Goal: Task Accomplishment & Management: Manage account settings

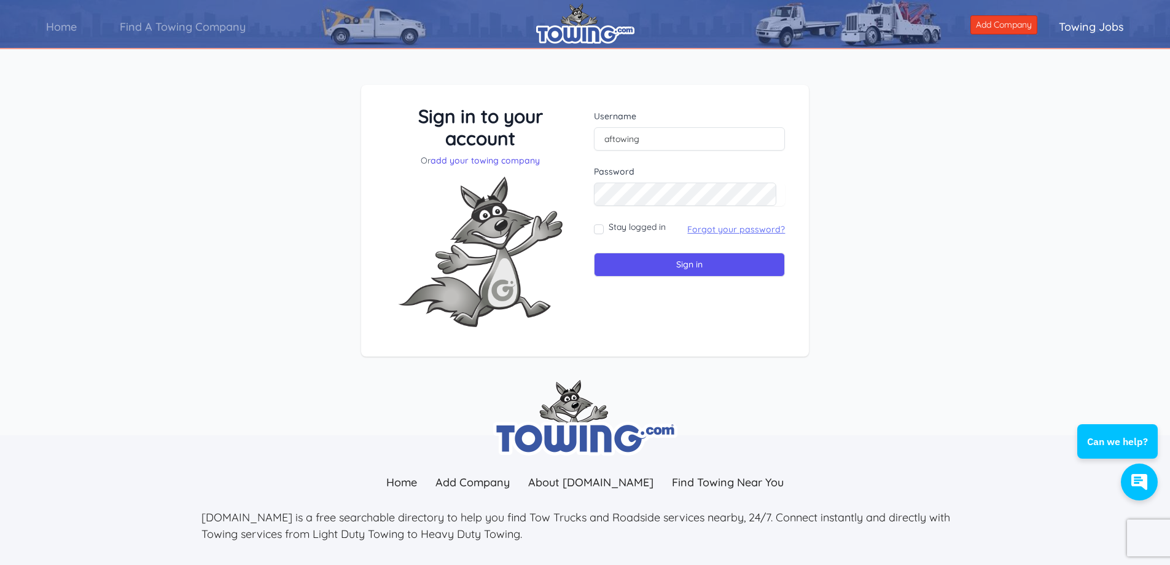
click at [738, 230] on link "Forgot your password?" at bounding box center [736, 229] width 98 height 11
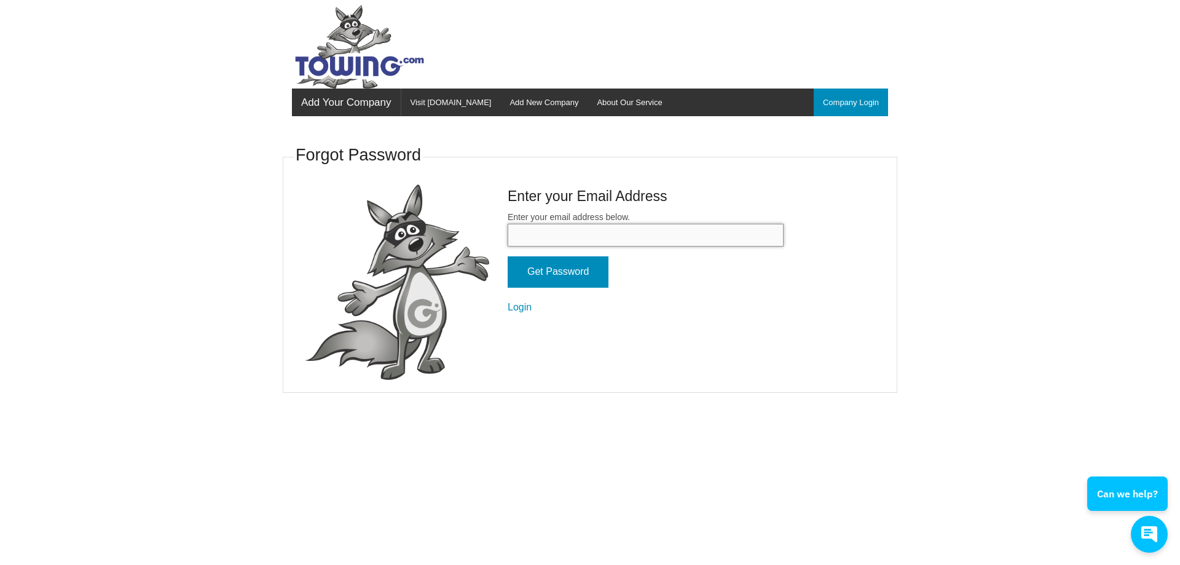
click at [562, 232] on input "Enter your email address below." at bounding box center [645, 235] width 276 height 23
type input "Oscar@aftowing.com"
click at [581, 274] on input "Get Password" at bounding box center [557, 271] width 101 height 31
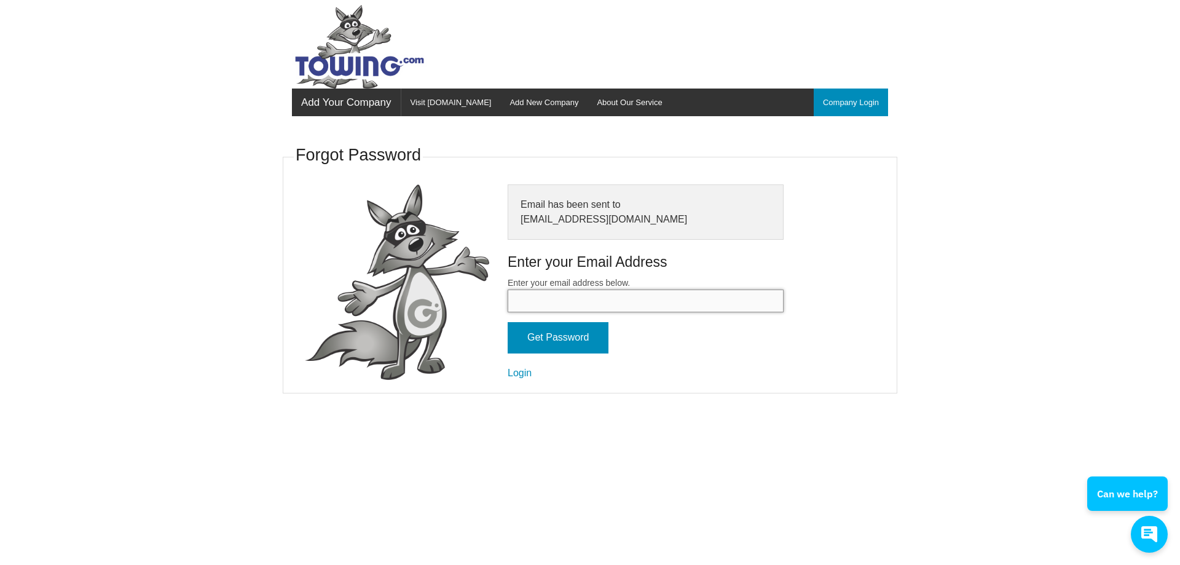
click at [559, 305] on input "Enter your email address below." at bounding box center [645, 300] width 276 height 23
click at [550, 441] on body "Add Your Company Menu Company Login Visit Towing.com Add New Company About Our …" at bounding box center [590, 282] width 1180 height 565
click at [856, 109] on link "Company Login" at bounding box center [850, 102] width 74 height 28
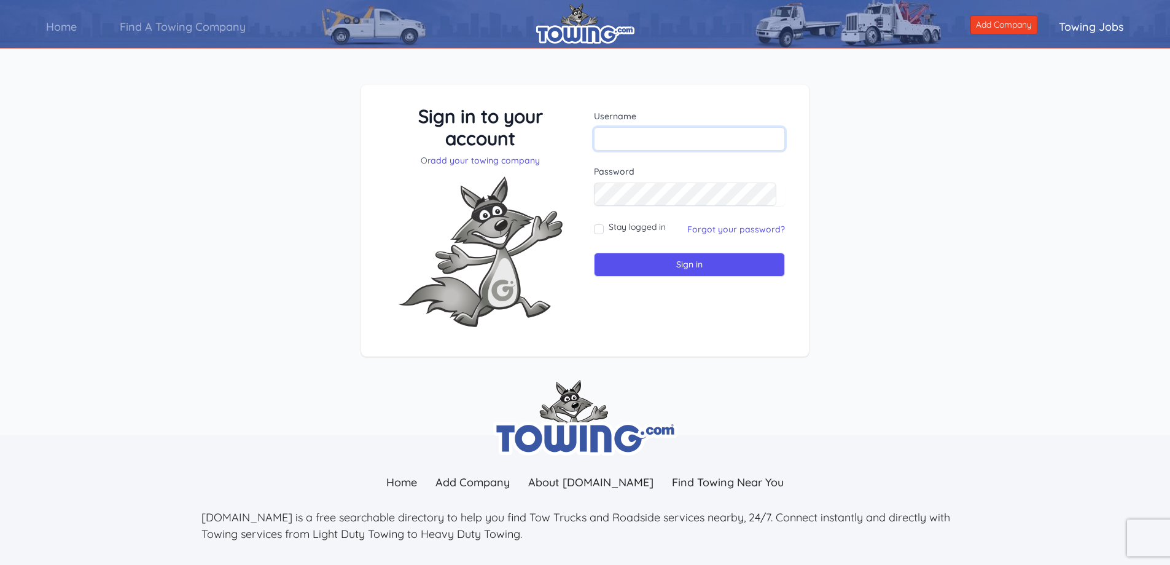
click at [674, 133] on input "text" at bounding box center [689, 138] width 191 height 23
click at [637, 136] on input "text" at bounding box center [689, 138] width 191 height 23
click at [610, 141] on input "Oscar@aftowing.com" at bounding box center [689, 138] width 191 height 23
click at [699, 131] on input "[EMAIL_ADDRESS][DOMAIN_NAME]" at bounding box center [689, 138] width 191 height 23
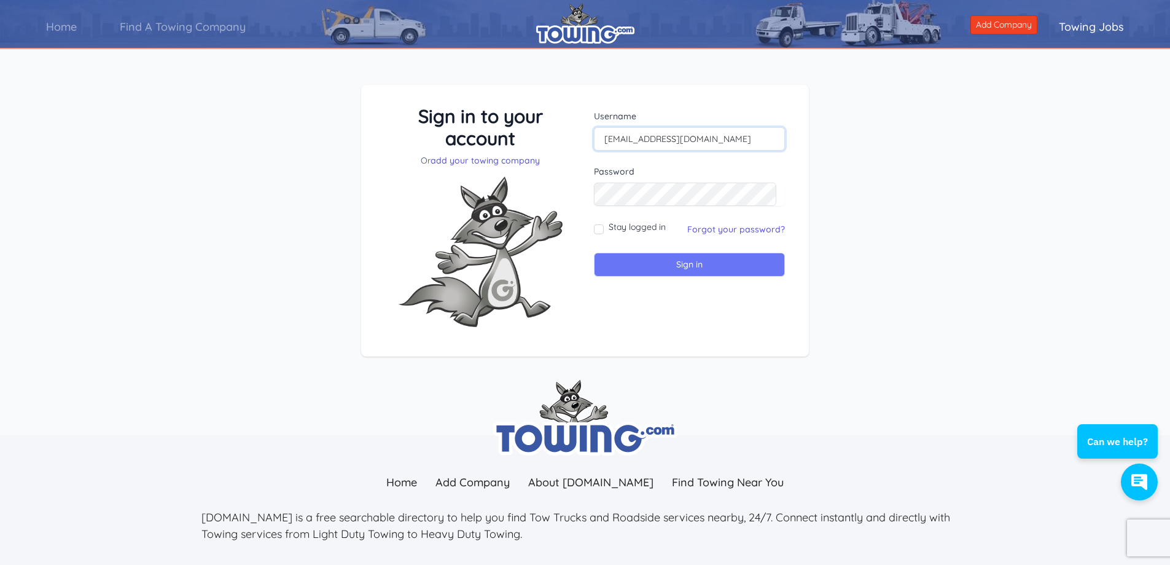
type input "oscar@aftowing.com"
click at [668, 264] on input "Sign in" at bounding box center [689, 265] width 191 height 24
click at [678, 269] on input "Sign in" at bounding box center [689, 265] width 191 height 24
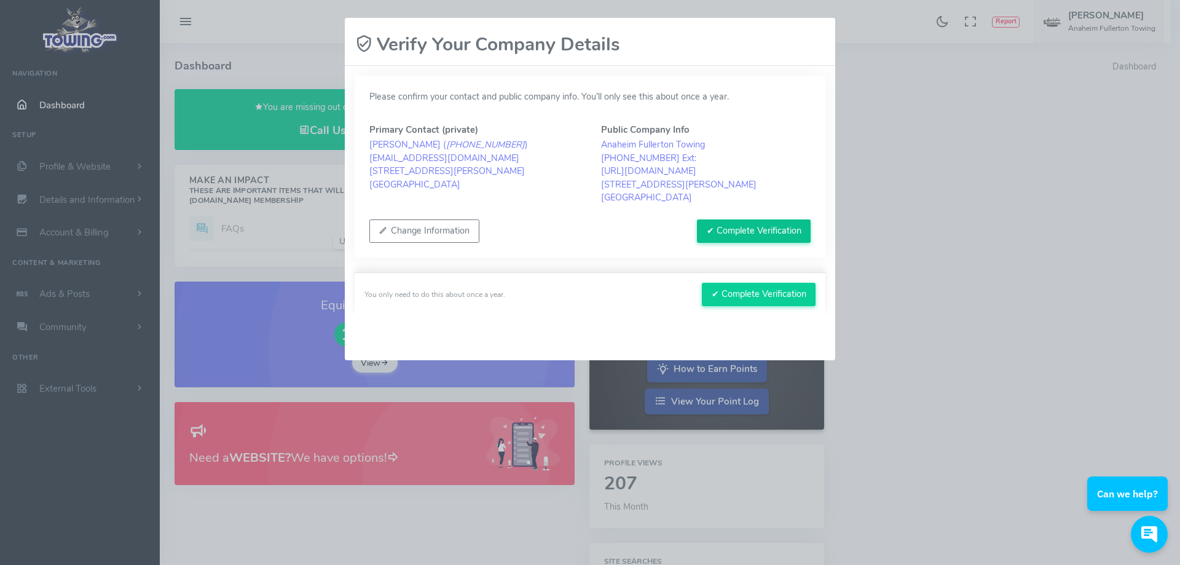
click at [751, 236] on button "✔ Complete Verification" at bounding box center [754, 230] width 114 height 23
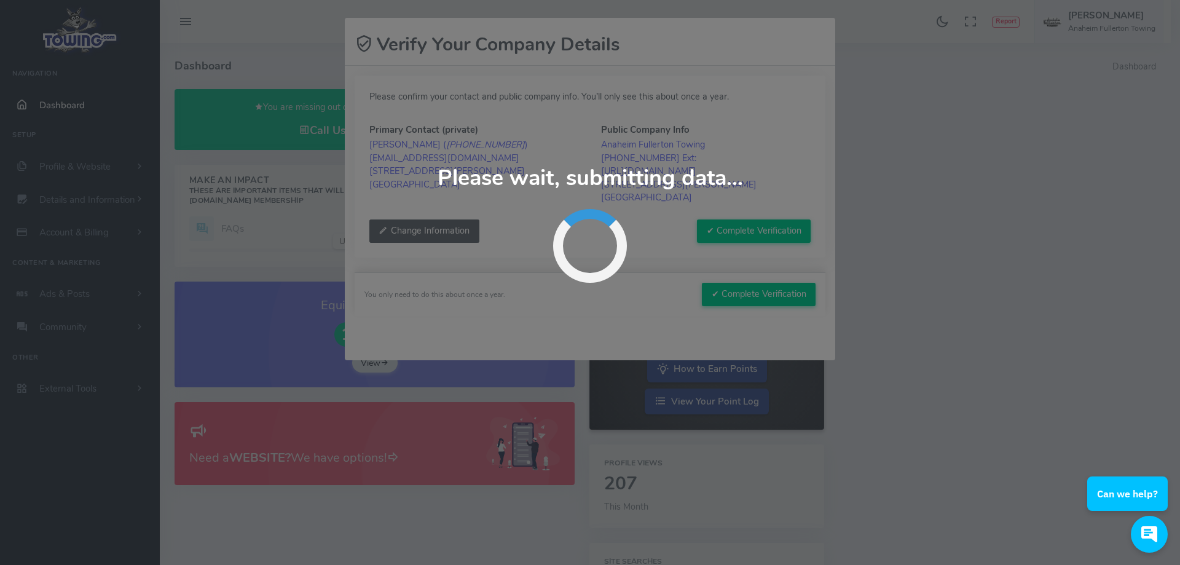
click at [408, 225] on button "Change Information" at bounding box center [424, 230] width 110 height 23
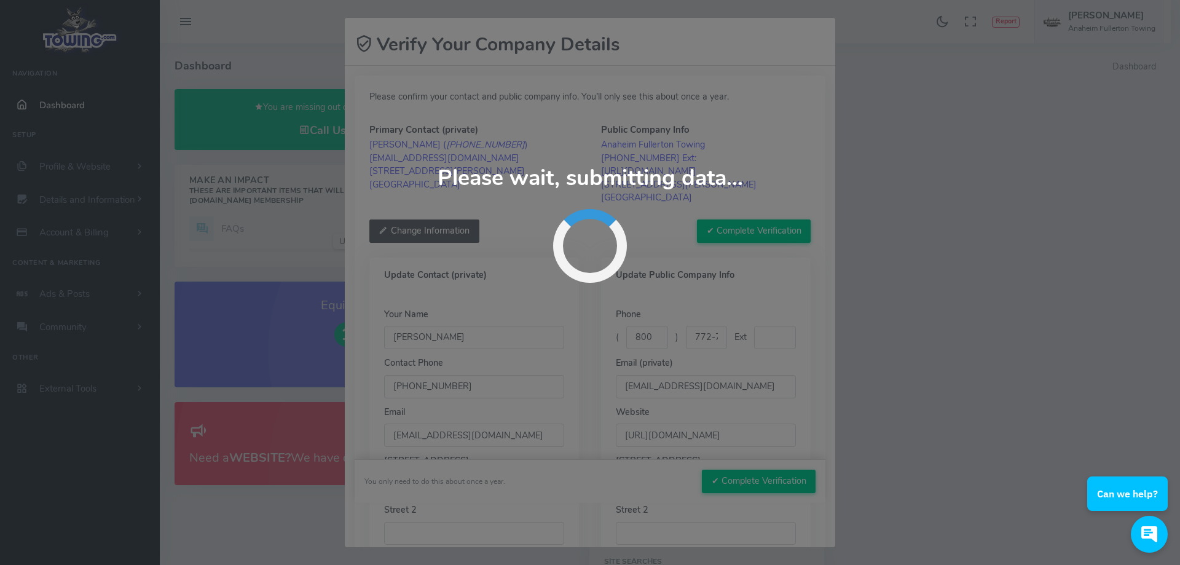
click at [479, 233] on button "Change Information" at bounding box center [424, 230] width 110 height 23
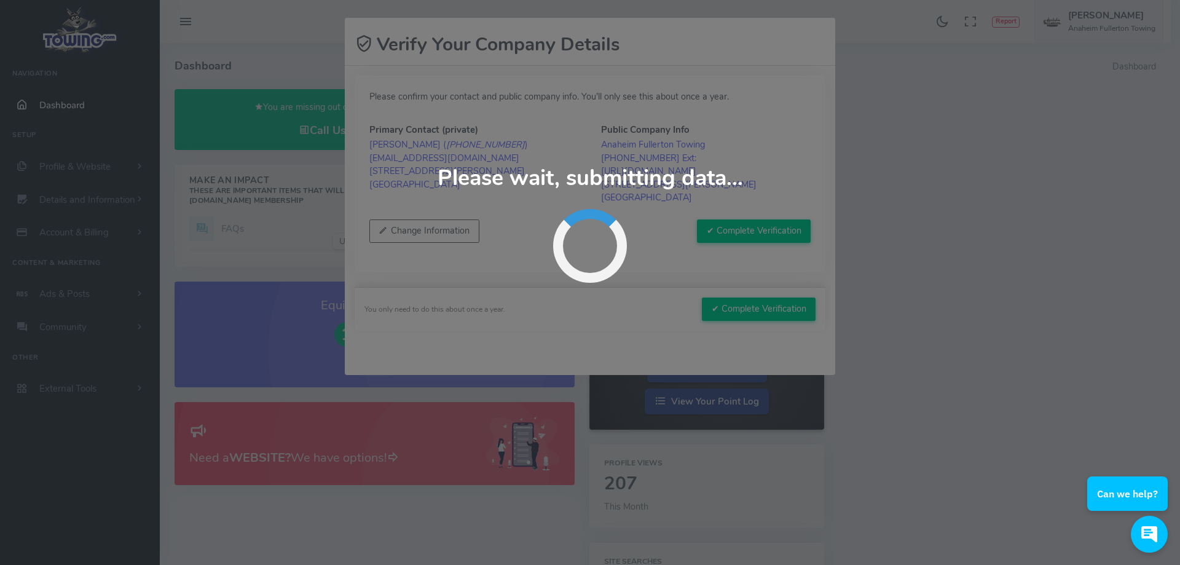
drag, startPoint x: 510, startPoint y: 234, endPoint x: 490, endPoint y: 233, distance: 20.3
click at [507, 235] on div "Change Information ✔ Complete Verification" at bounding box center [589, 230] width 441 height 23
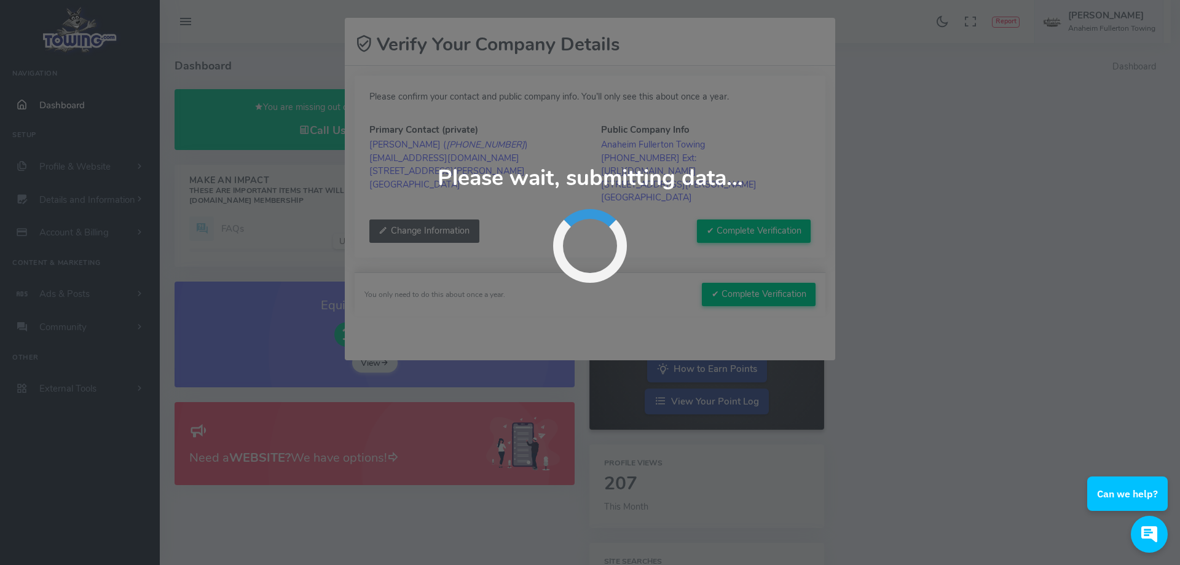
click at [447, 227] on button "Change Information" at bounding box center [424, 230] width 110 height 23
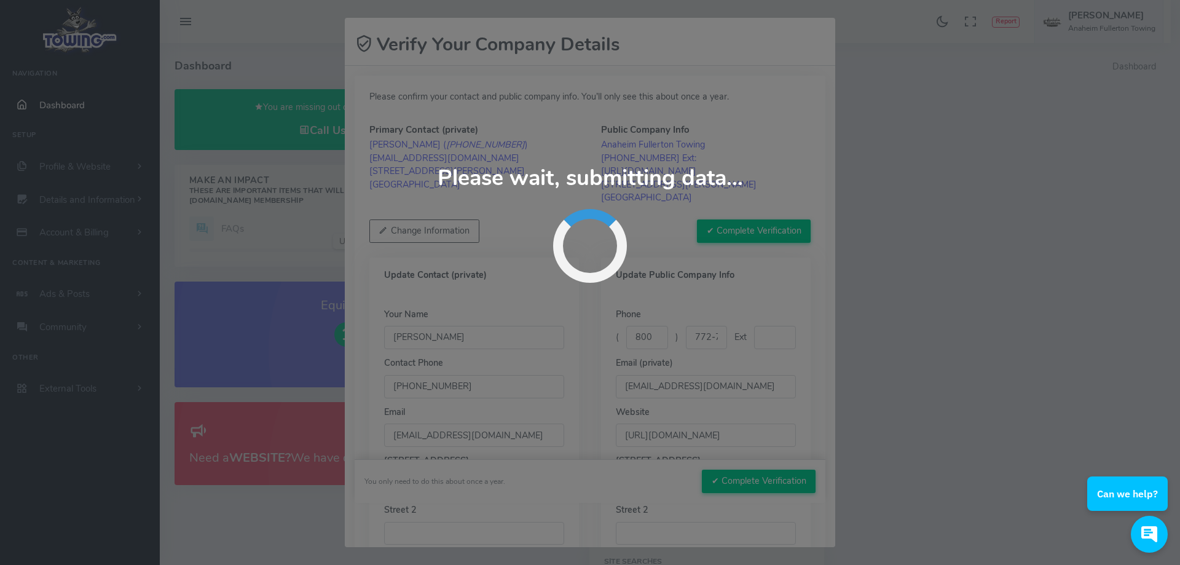
click at [501, 268] on div "Update Contact (private)" at bounding box center [473, 275] width 209 height 36
click at [509, 267] on div "Update Contact (private)" at bounding box center [473, 275] width 209 height 36
click at [450, 350] on form "Your Name Oscar Chavira Contact Phone 800-772-7892 Email oscar@aftowing.com Str…" at bounding box center [474, 500] width 180 height 384
click at [448, 344] on input "[PERSON_NAME]" at bounding box center [474, 337] width 180 height 23
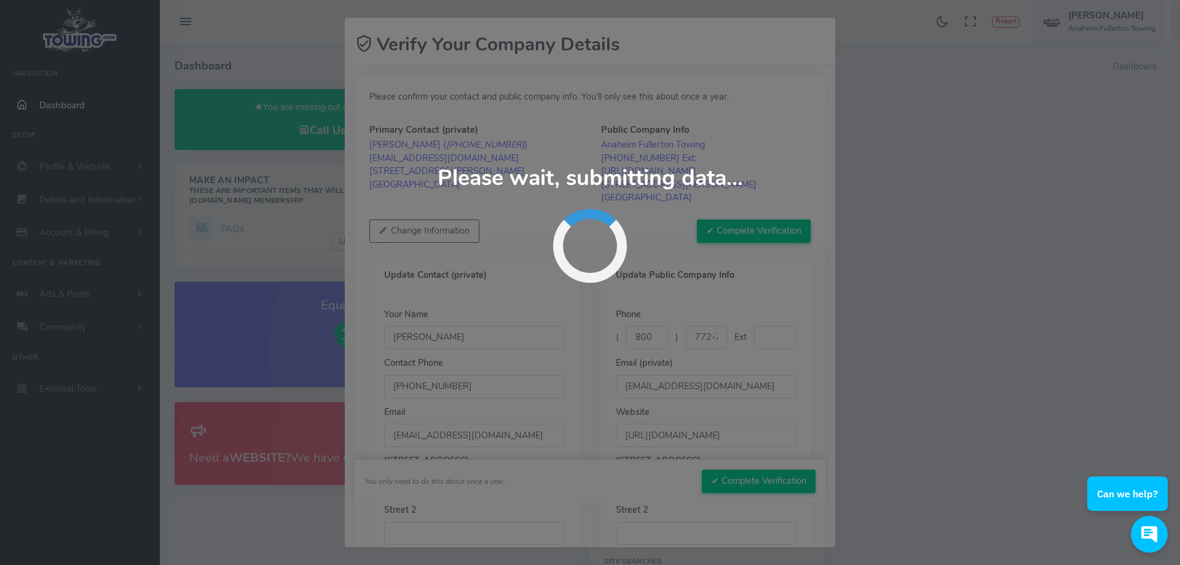
click at [483, 235] on div "Update Contact (private) Your Name Oscar Chavira Contact Phone 800-772-7892 Ema…" at bounding box center [589, 477] width 463 height 485
click at [493, 235] on div "Update Contact (private) Your Name Oscar Chavira Contact Phone 800-772-7892 Ema…" at bounding box center [589, 477] width 463 height 485
drag, startPoint x: 493, startPoint y: 134, endPoint x: 684, endPoint y: 68, distance: 202.3
click at [496, 235] on div "Update Contact (private) Your Name Oscar Chavira Contact Phone 800-772-7892 Ema…" at bounding box center [589, 477] width 463 height 485
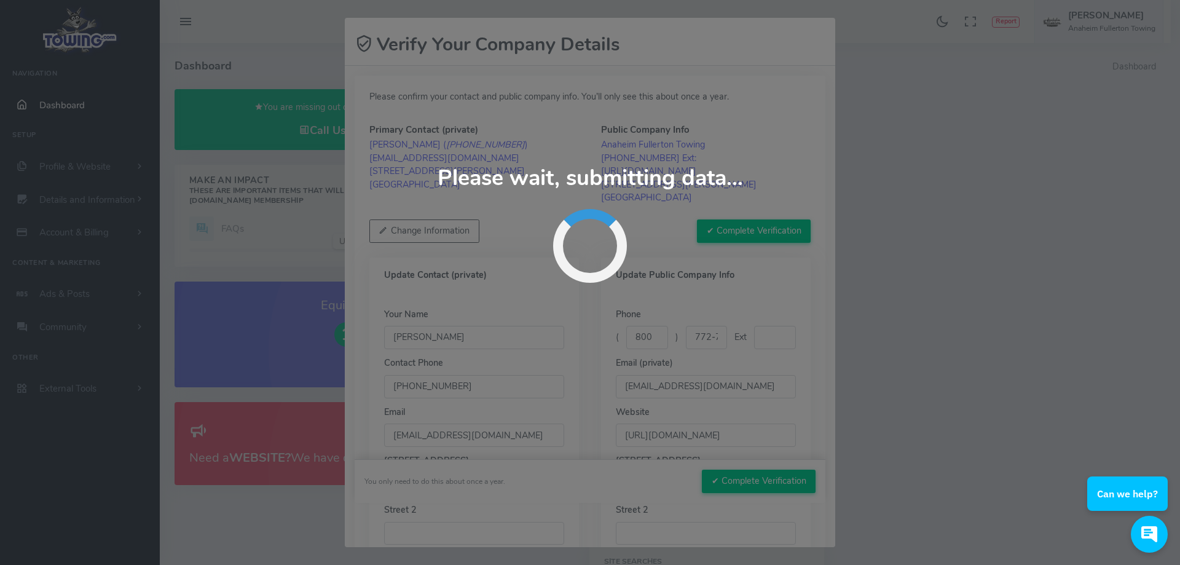
click at [544, 219] on div "Change Information ✔ Complete Verification" at bounding box center [589, 230] width 441 height 23
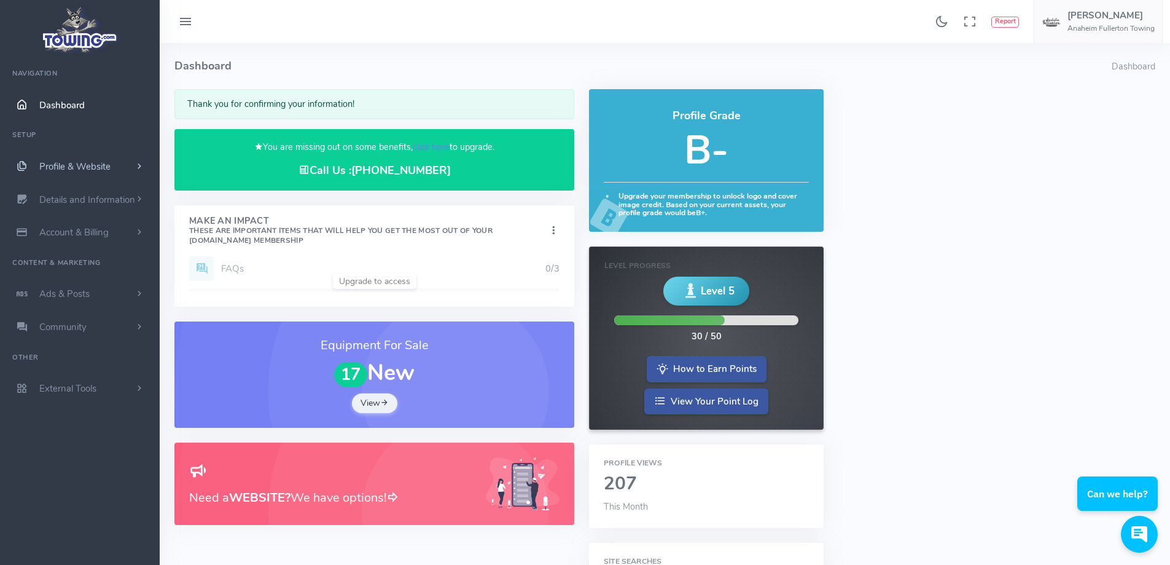
click at [68, 173] on link "Profile & Website" at bounding box center [80, 166] width 160 height 33
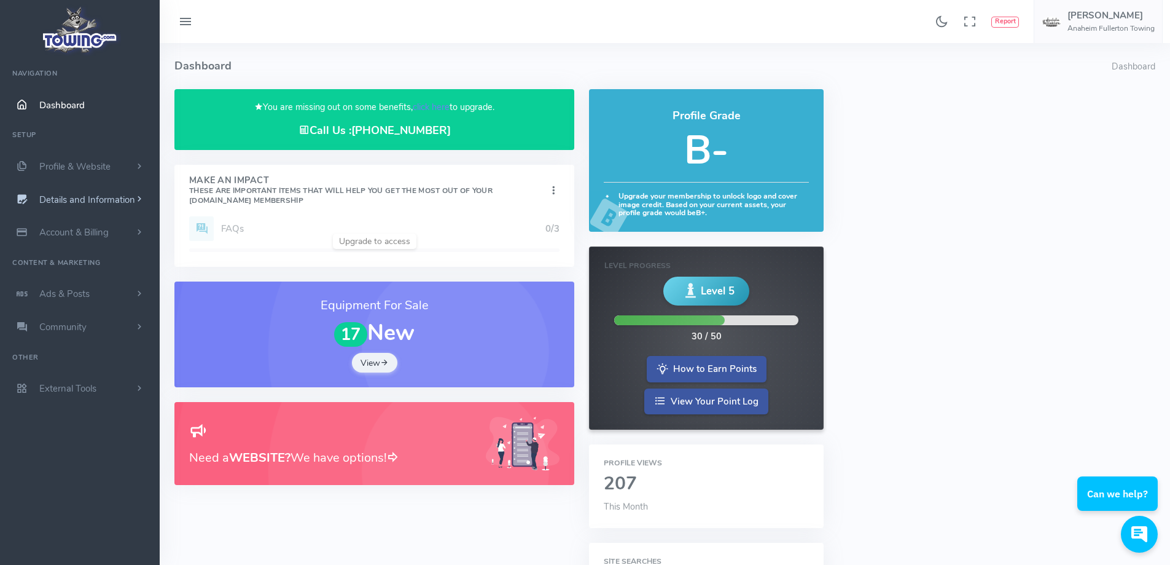
click at [61, 192] on link "Details and Information" at bounding box center [80, 199] width 160 height 33
click at [87, 275] on link "Company Information" at bounding box center [95, 272] width 129 height 25
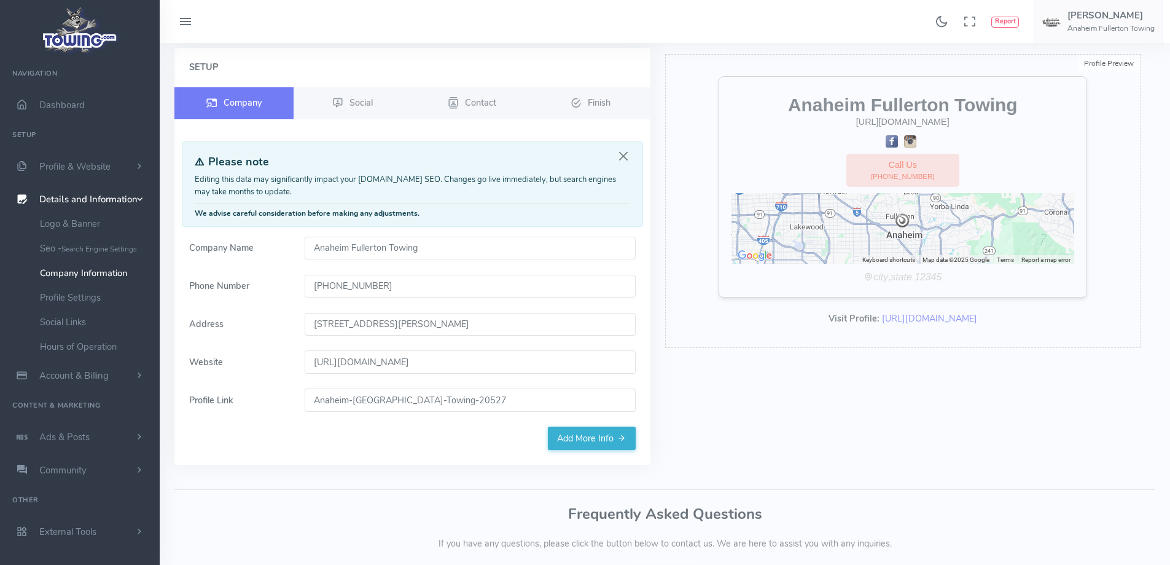
scroll to position [116, 0]
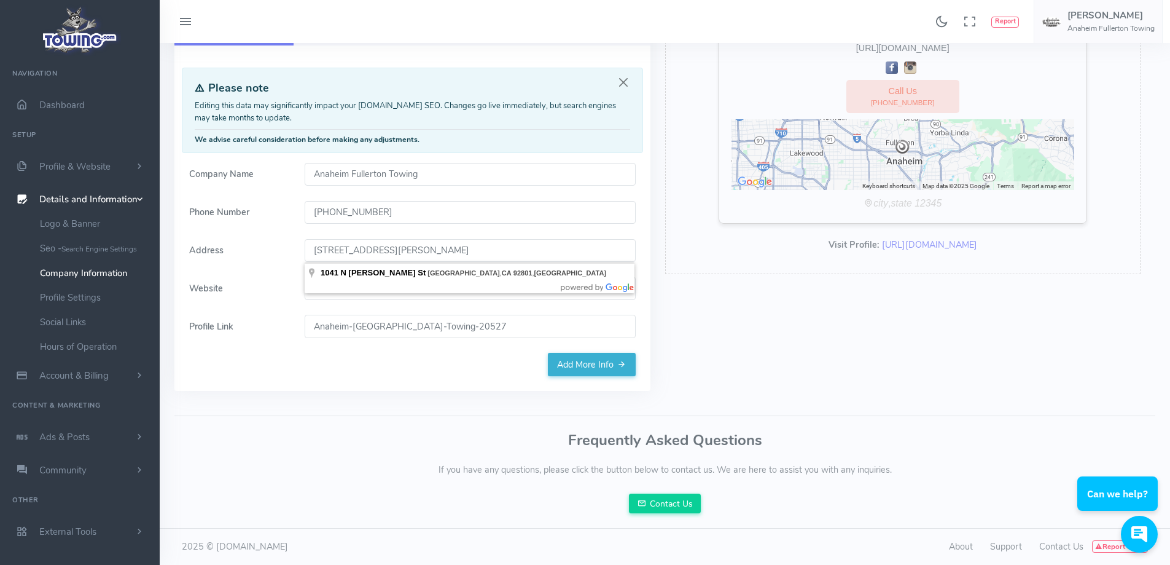
drag, startPoint x: 535, startPoint y: 254, endPoint x: 280, endPoint y: 260, distance: 255.7
click at [280, 260] on div "Address 1041 North Kemp St. Anaheim, CA 92801 USA" at bounding box center [412, 250] width 461 height 23
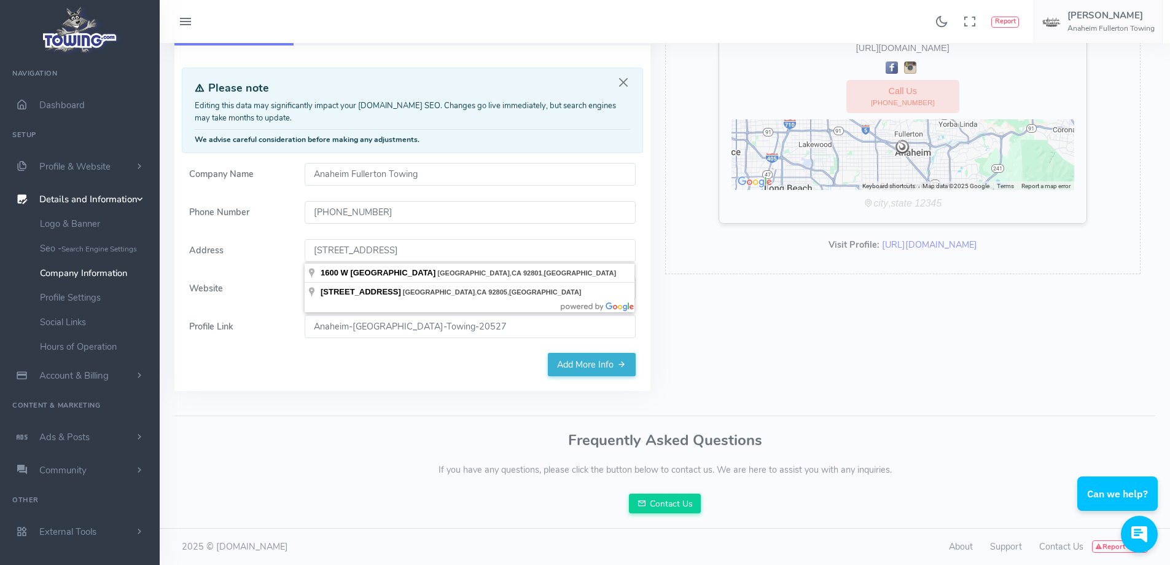
drag, startPoint x: 530, startPoint y: 249, endPoint x: 300, endPoint y: 256, distance: 229.9
click at [300, 256] on div "1600 W Lincoln Ave, Anaheim, CA 92801, USA" at bounding box center [470, 250] width 346 height 23
click at [386, 248] on input "1600 W Lincoln Ave, Anaheim, CA 92801, USA" at bounding box center [470, 250] width 331 height 23
drag, startPoint x: 506, startPoint y: 251, endPoint x: 339, endPoint y: 249, distance: 166.5
click at [339, 249] on input "1600 W Lincoln Ave, Anaheim, CA 92801, USA" at bounding box center [470, 250] width 331 height 23
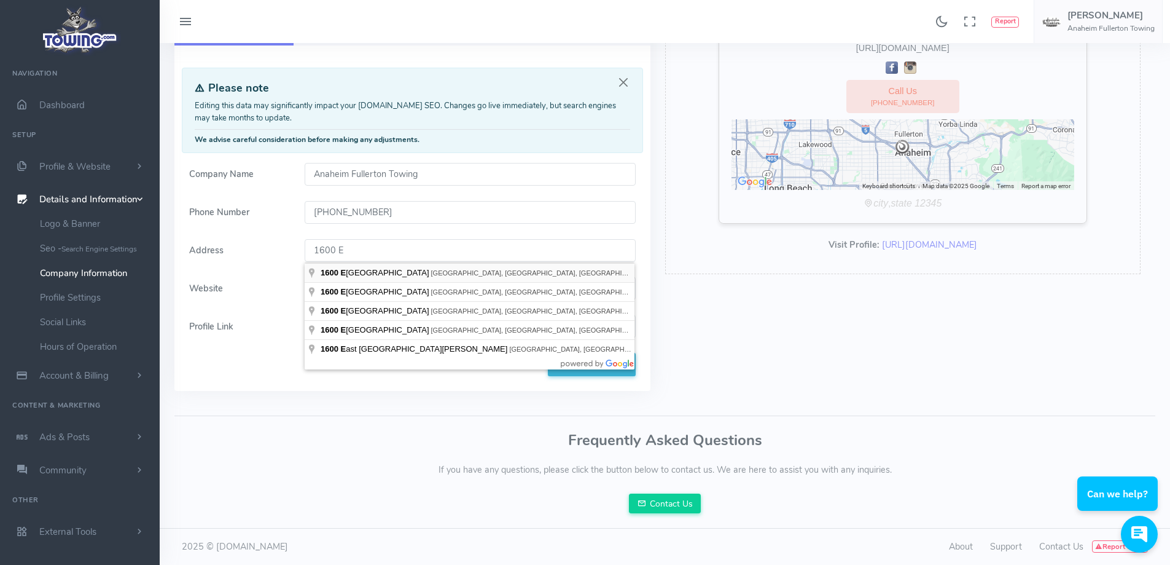
type input "1600 East Orangethorpe Avenue, Fullerton, CA, USA"
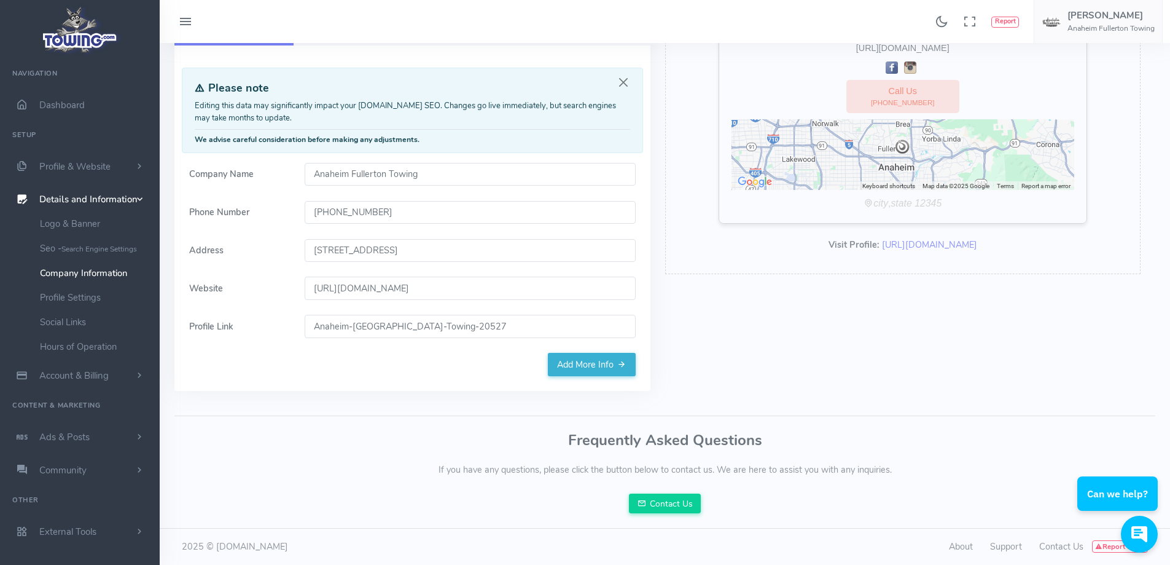
click at [470, 249] on input "1600 East Orangethorpe Avenue, Fullerton, CA, USA" at bounding box center [470, 250] width 331 height 23
click at [580, 367] on link "Add More Info" at bounding box center [592, 364] width 88 height 23
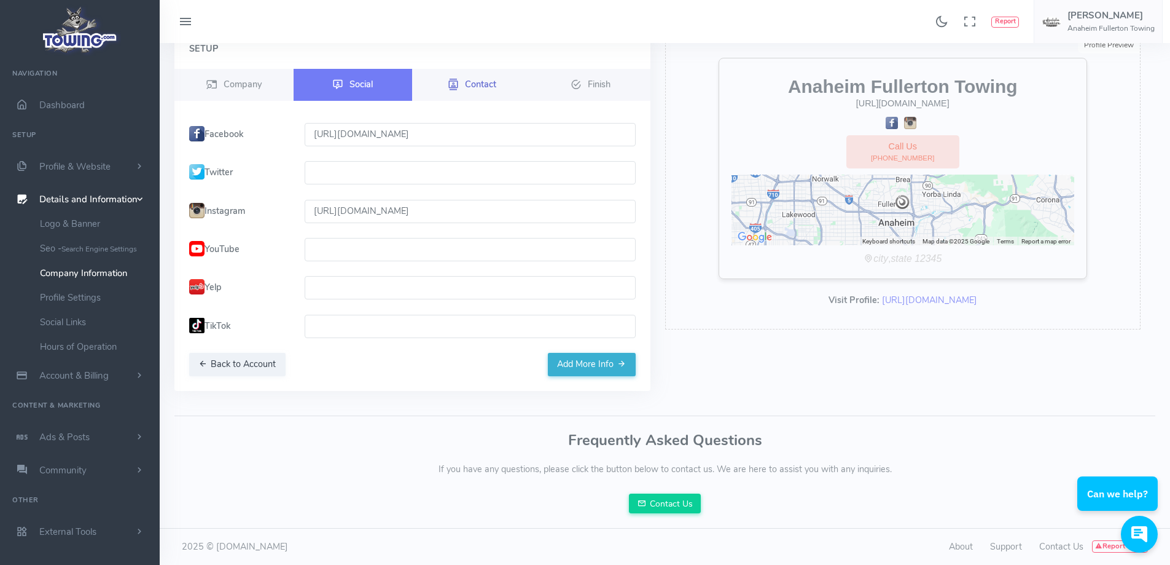
click at [479, 82] on span "Contact" at bounding box center [480, 83] width 31 height 12
click at [482, 83] on span "Contact" at bounding box center [480, 83] width 31 height 12
click at [477, 88] on span "Contact" at bounding box center [480, 83] width 31 height 12
click at [613, 375] on button "Add More Info" at bounding box center [592, 364] width 88 height 23
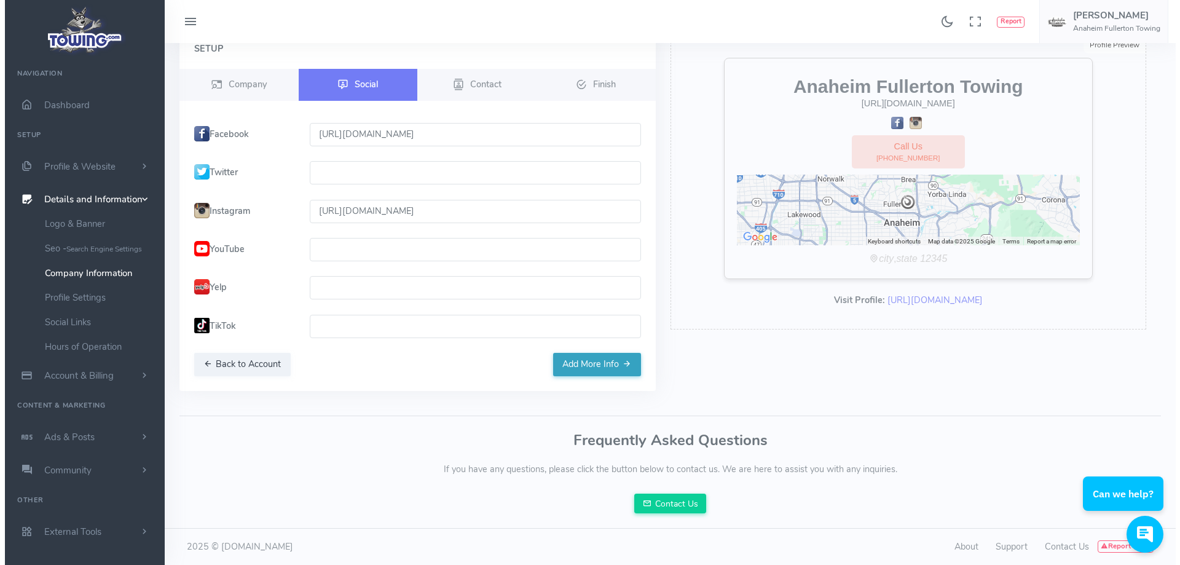
scroll to position [0, 0]
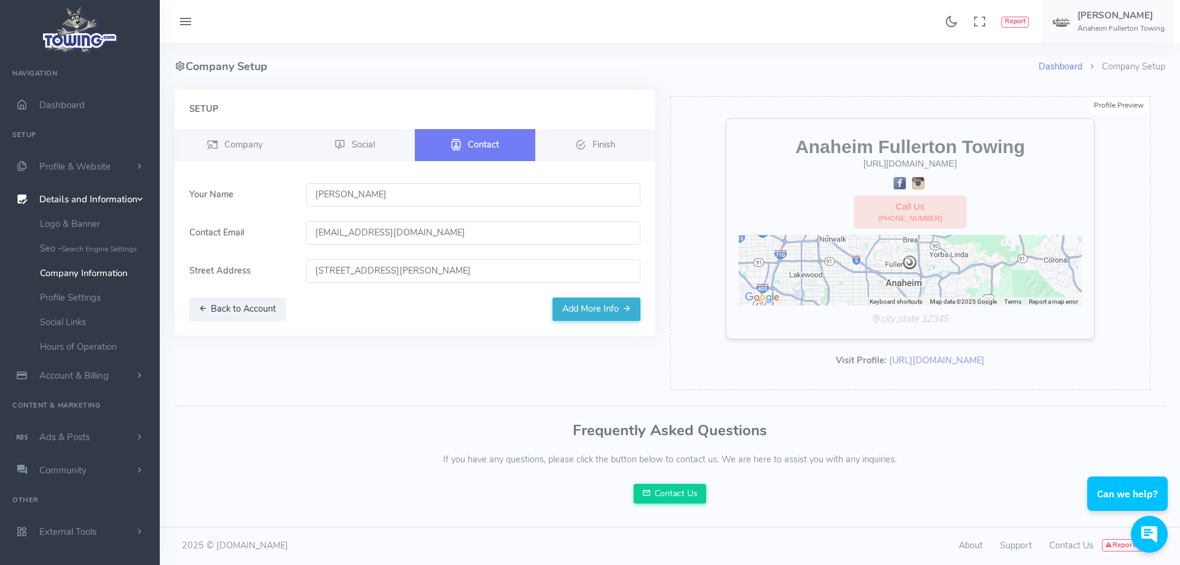
drag, startPoint x: 499, startPoint y: 270, endPoint x: 282, endPoint y: 270, distance: 216.9
click at [284, 274] on div "Street Address 1041 North Kemp St. Anaheim, CA 92801" at bounding box center [415, 270] width 466 height 23
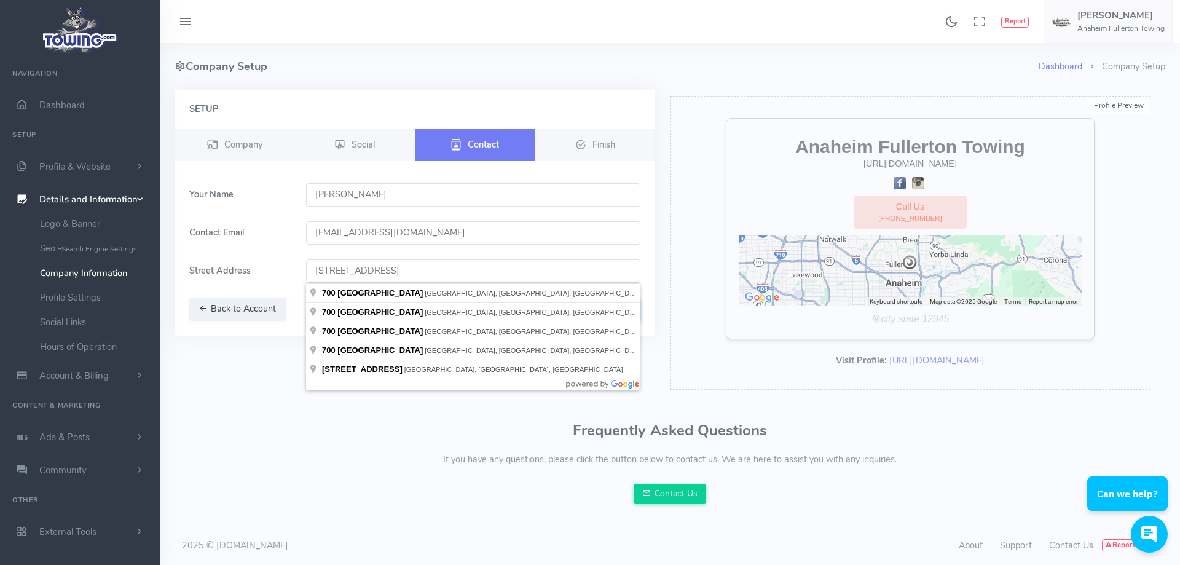
type input "700 E Walnut Ave, Fullerton, CA 92831, USA"
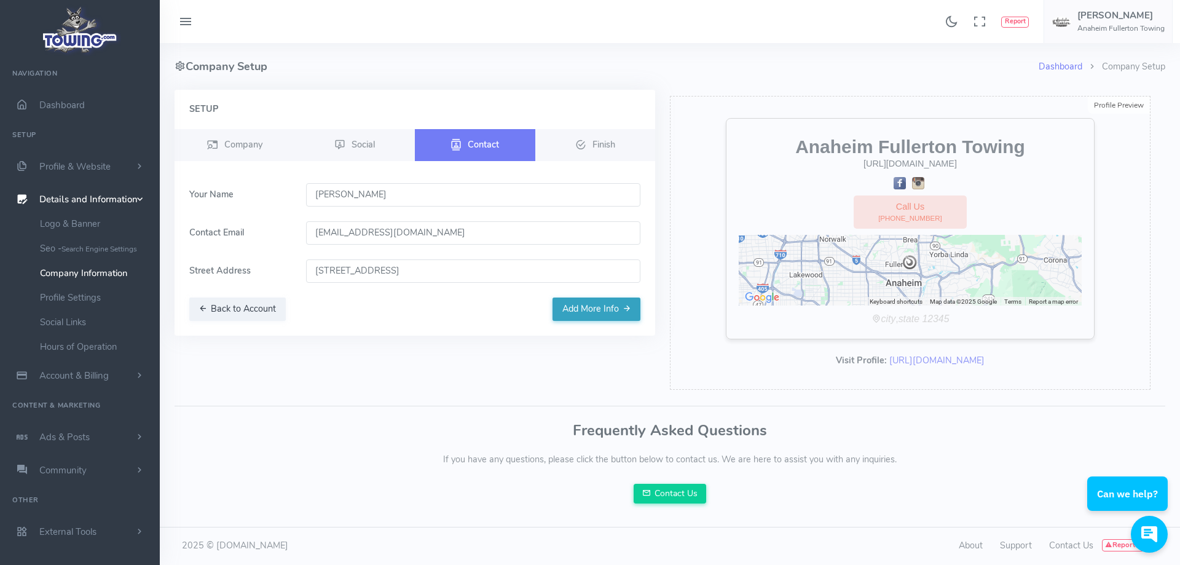
click at [579, 307] on button "Add More Info" at bounding box center [596, 308] width 88 height 23
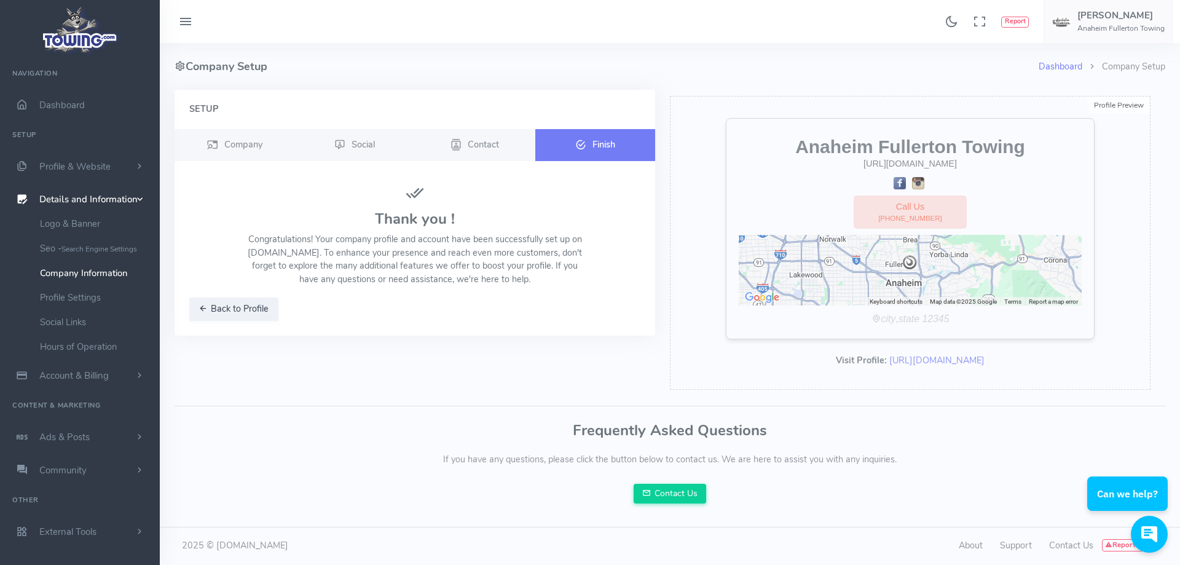
click at [600, 146] on span "Finish" at bounding box center [603, 144] width 23 height 12
click at [588, 138] on link "Finish" at bounding box center [595, 145] width 120 height 32
click at [58, 110] on span "Dashboard" at bounding box center [61, 105] width 45 height 12
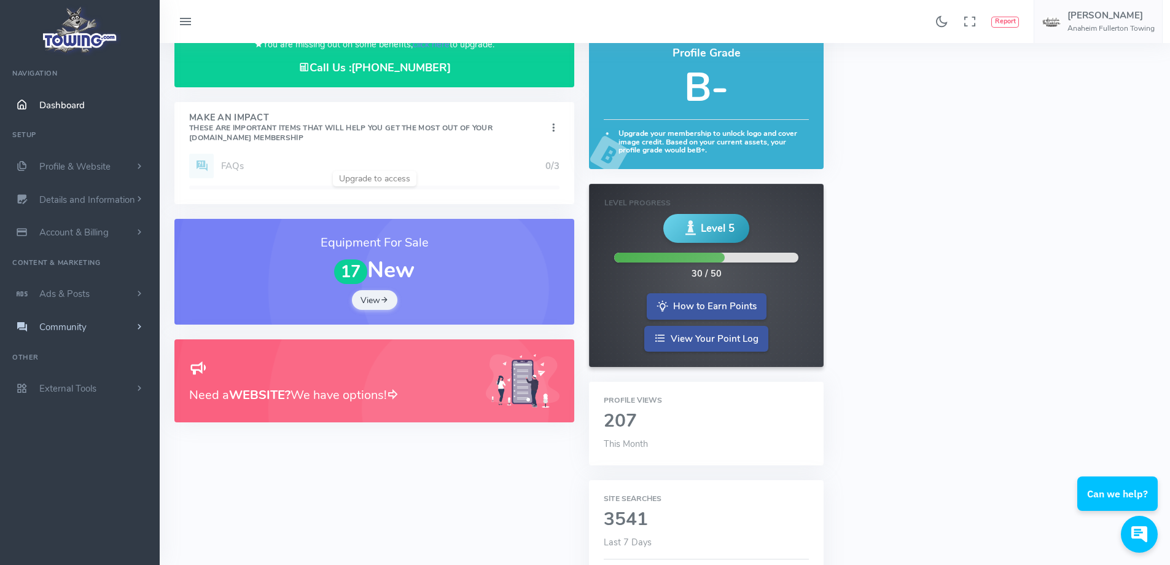
scroll to position [61, 0]
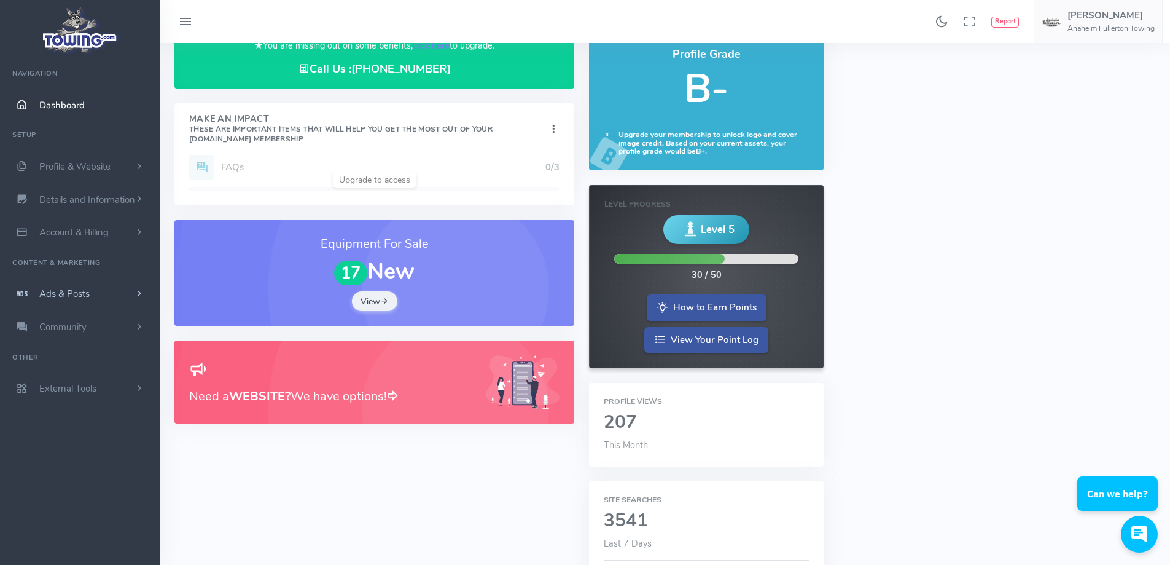
click at [71, 296] on span "Ads & Posts" at bounding box center [64, 294] width 50 height 12
click at [93, 340] on link "Equipment For Sale" at bounding box center [95, 342] width 129 height 25
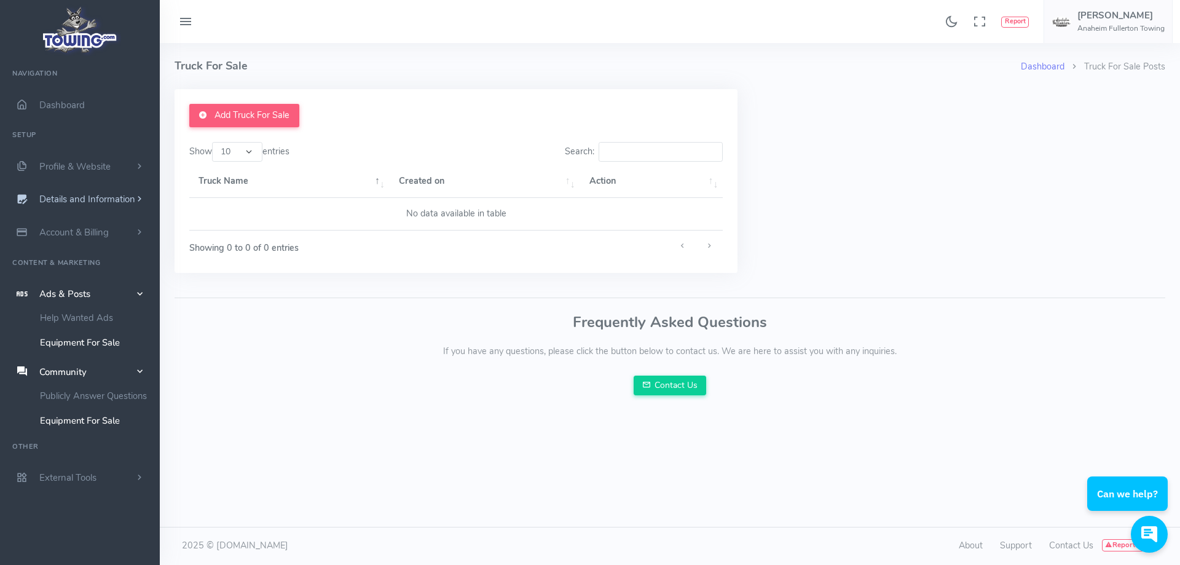
click at [98, 200] on span "Details and Information" at bounding box center [87, 200] width 96 height 12
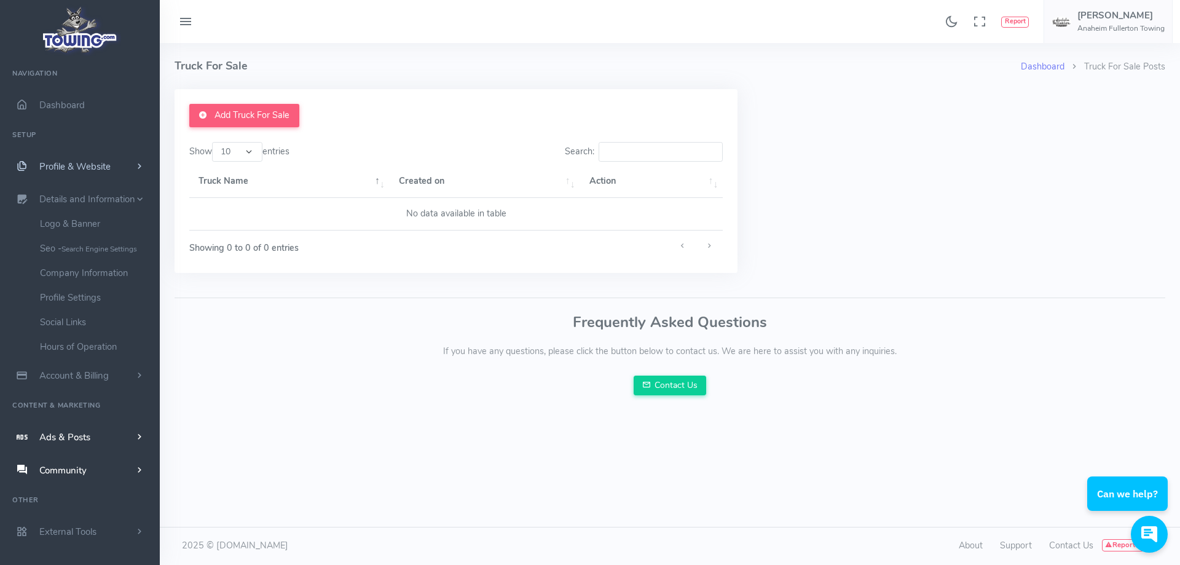
click at [59, 168] on span "Profile & Website" at bounding box center [74, 166] width 71 height 12
click at [87, 190] on link "Homepage Content" at bounding box center [95, 190] width 129 height 25
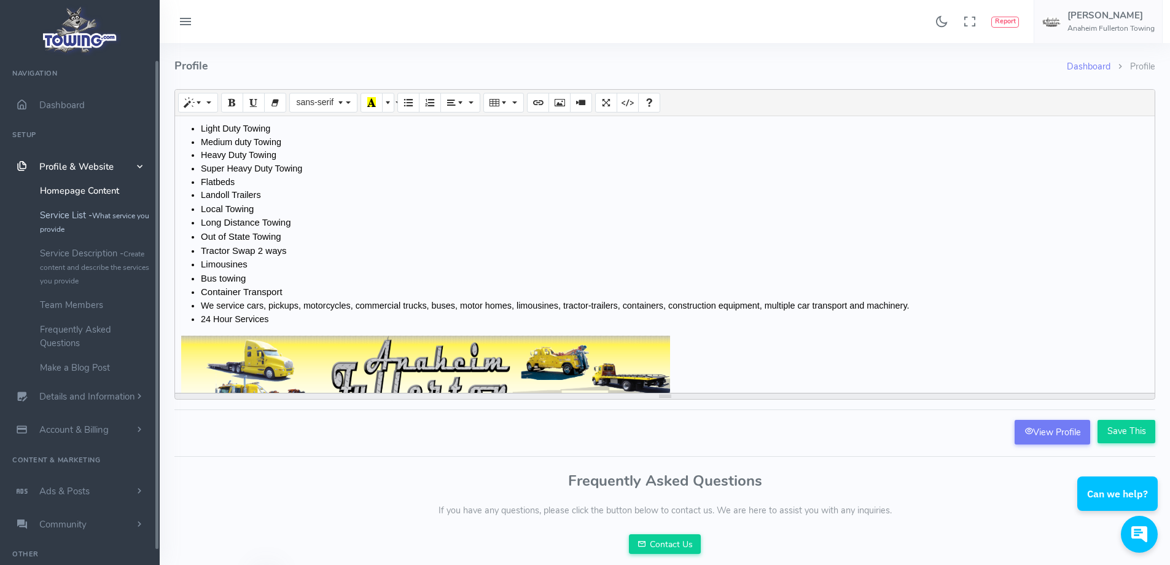
click at [69, 219] on link "Service List - What service you provide" at bounding box center [95, 222] width 129 height 38
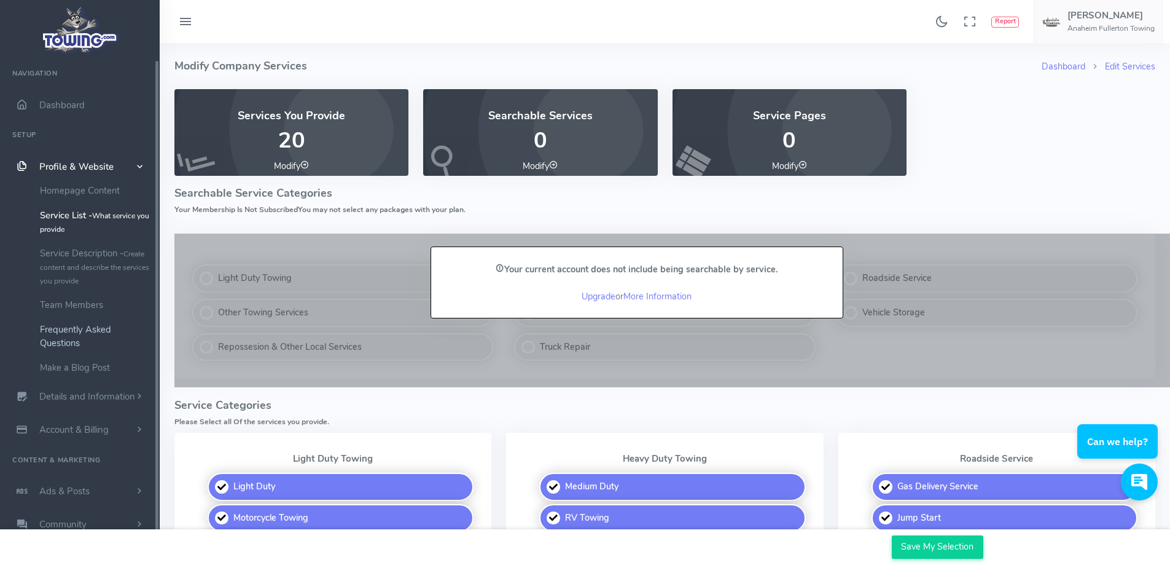
scroll to position [32, 0]
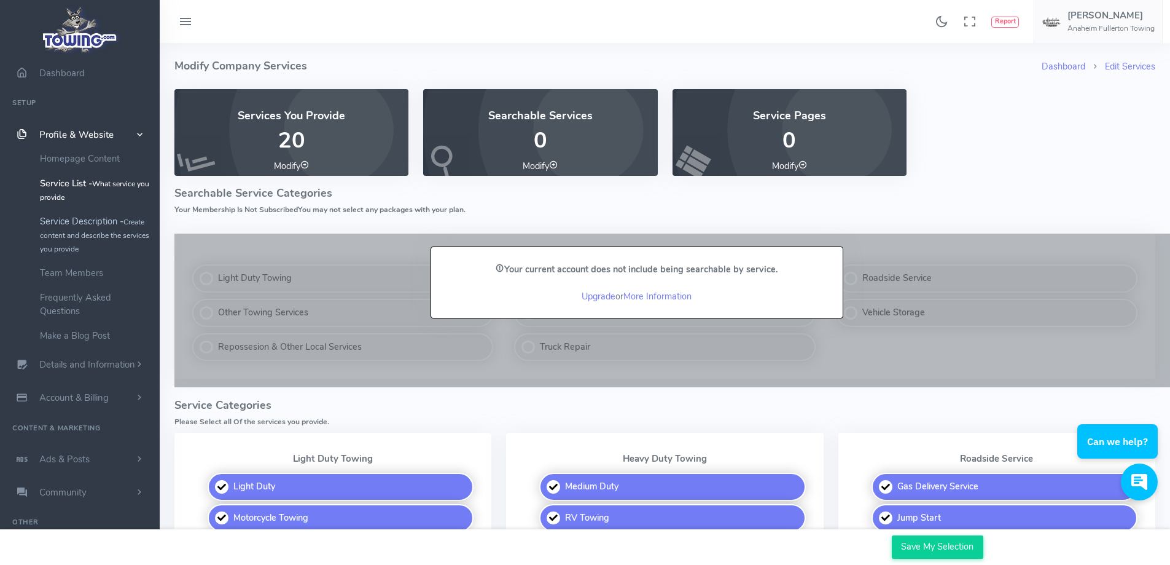
click at [95, 230] on small "Create content and describe the services you provide" at bounding box center [94, 235] width 109 height 37
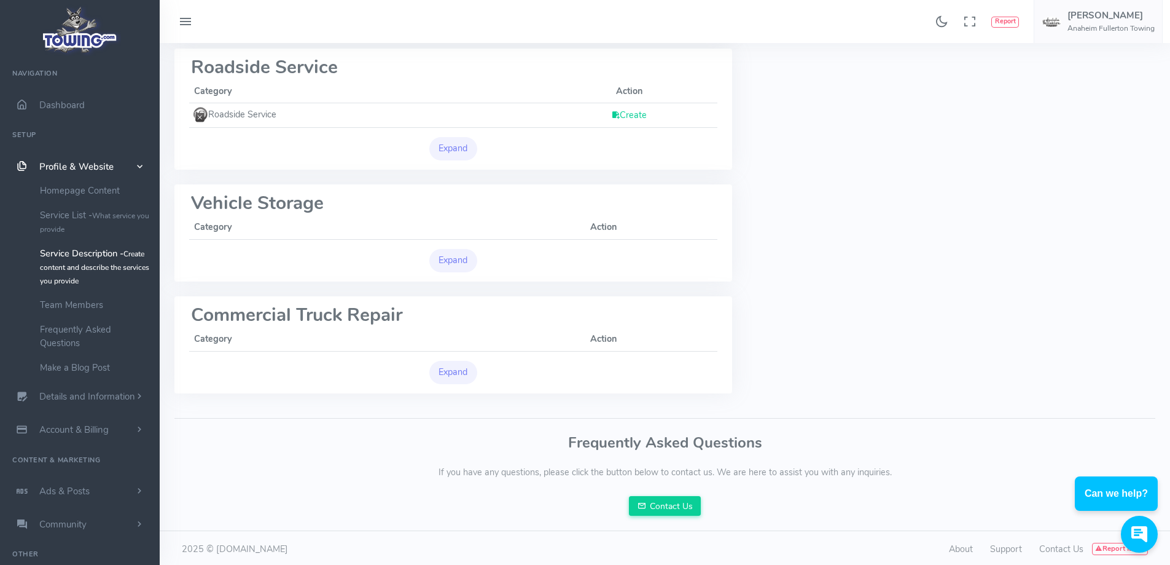
scroll to position [370, 0]
click at [79, 399] on span "Details and Information" at bounding box center [87, 397] width 96 height 12
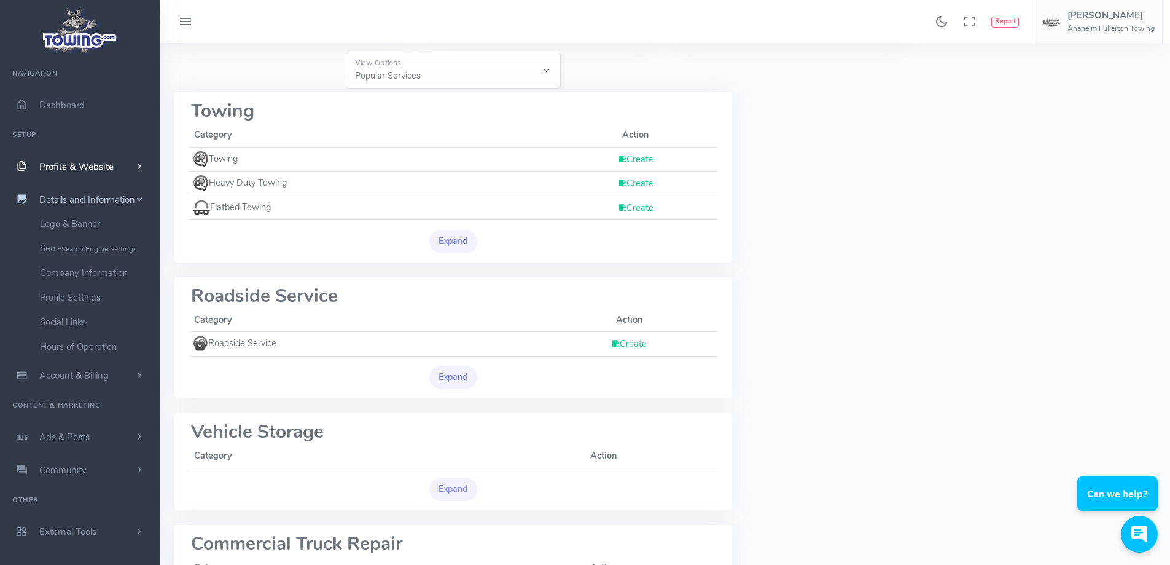
scroll to position [0, 0]
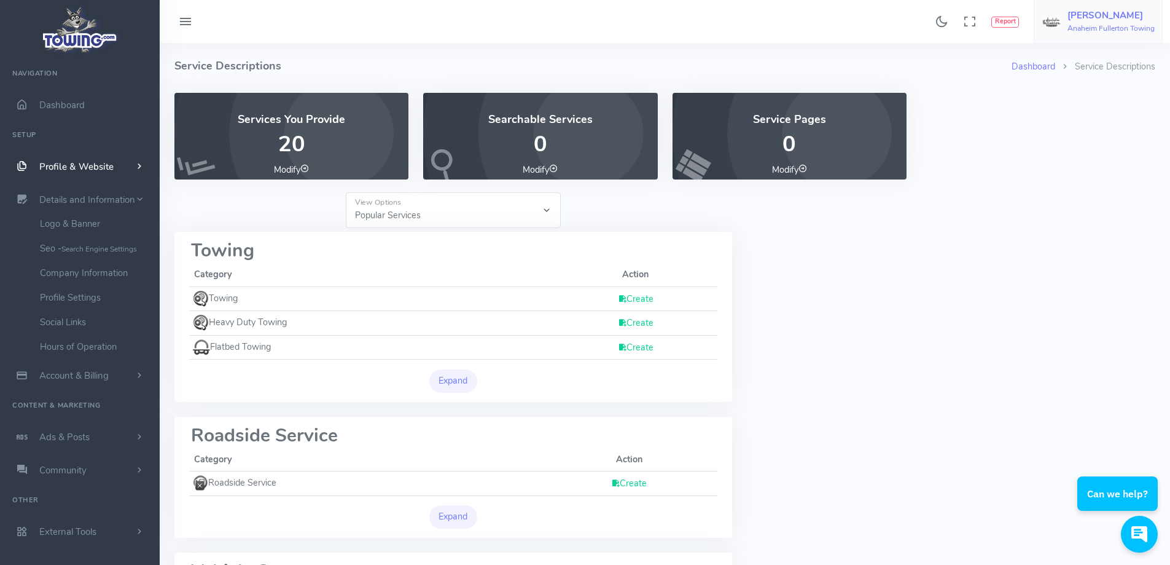
click at [1087, 22] on span "Oscar Chavira Anaheim Fullerton Towing" at bounding box center [1111, 21] width 87 height 22
click at [1087, 75] on span "Account Settings" at bounding box center [1105, 74] width 68 height 12
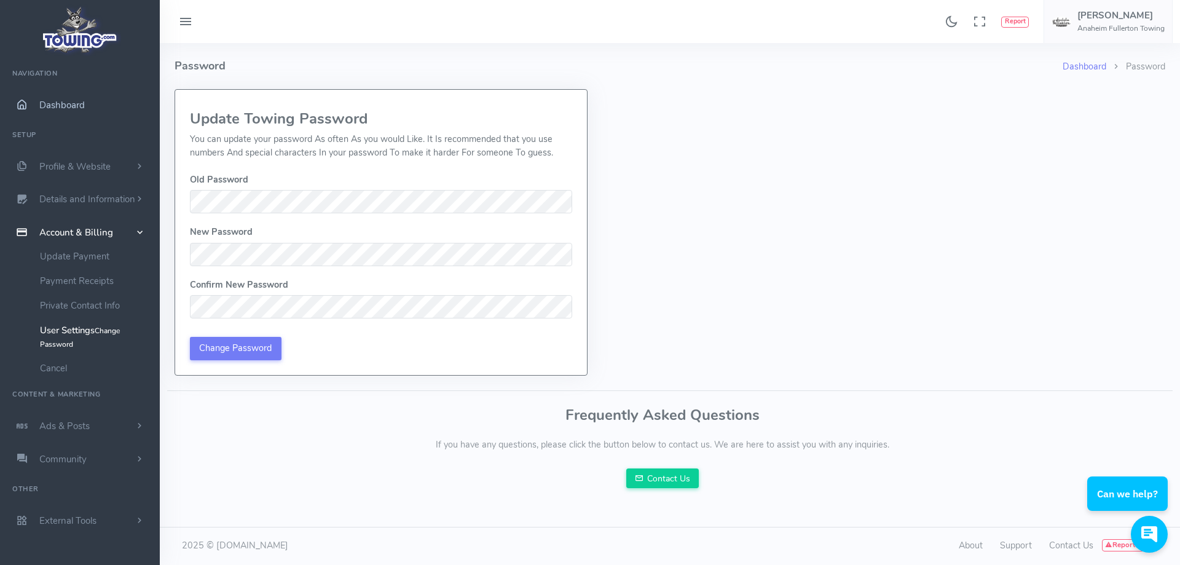
click at [44, 99] on span "Dashboard" at bounding box center [61, 105] width 45 height 12
